Goal: Transaction & Acquisition: Purchase product/service

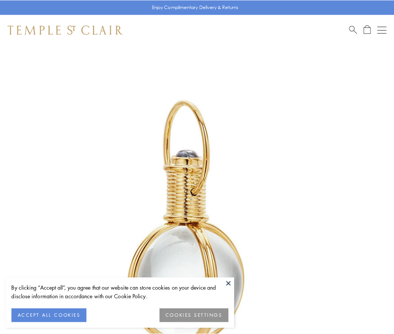
scroll to position [196, 0]
